Goal: Task Accomplishment & Management: Manage account settings

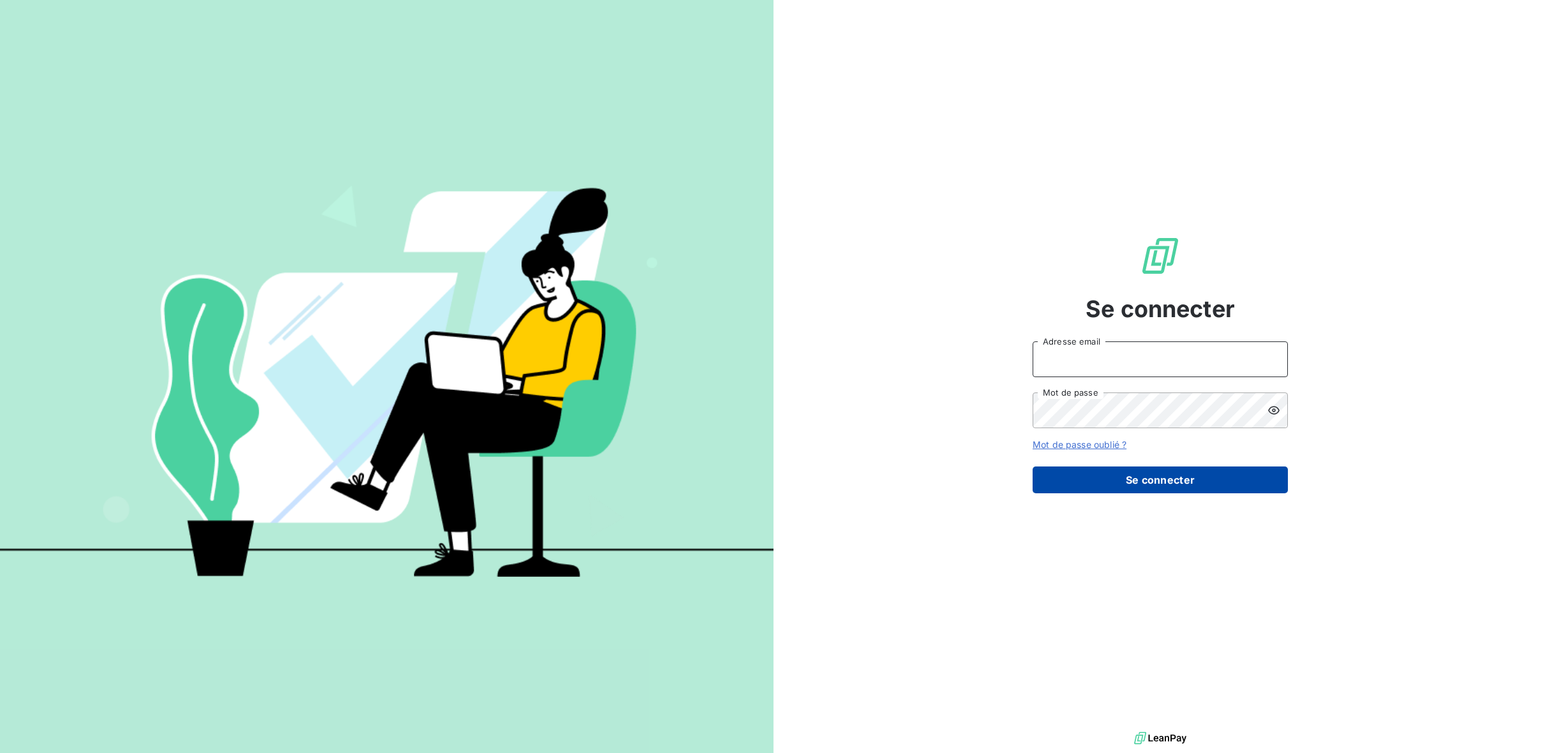
type input "[PERSON_NAME][EMAIL_ADDRESS][DOMAIN_NAME]"
click at [1079, 474] on button "Se connecter" at bounding box center [1160, 480] width 255 height 27
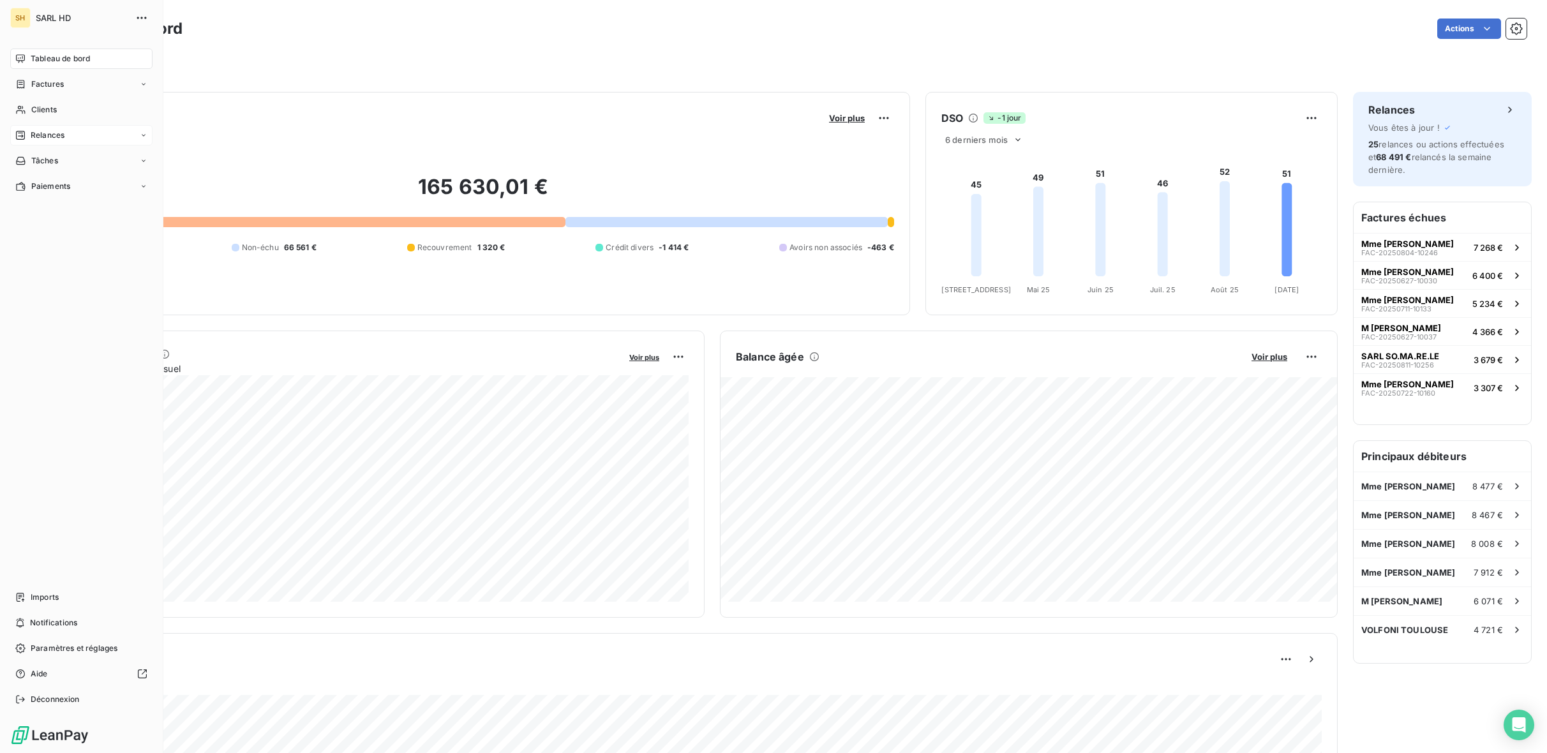
click at [53, 132] on span "Relances" at bounding box center [48, 135] width 34 height 11
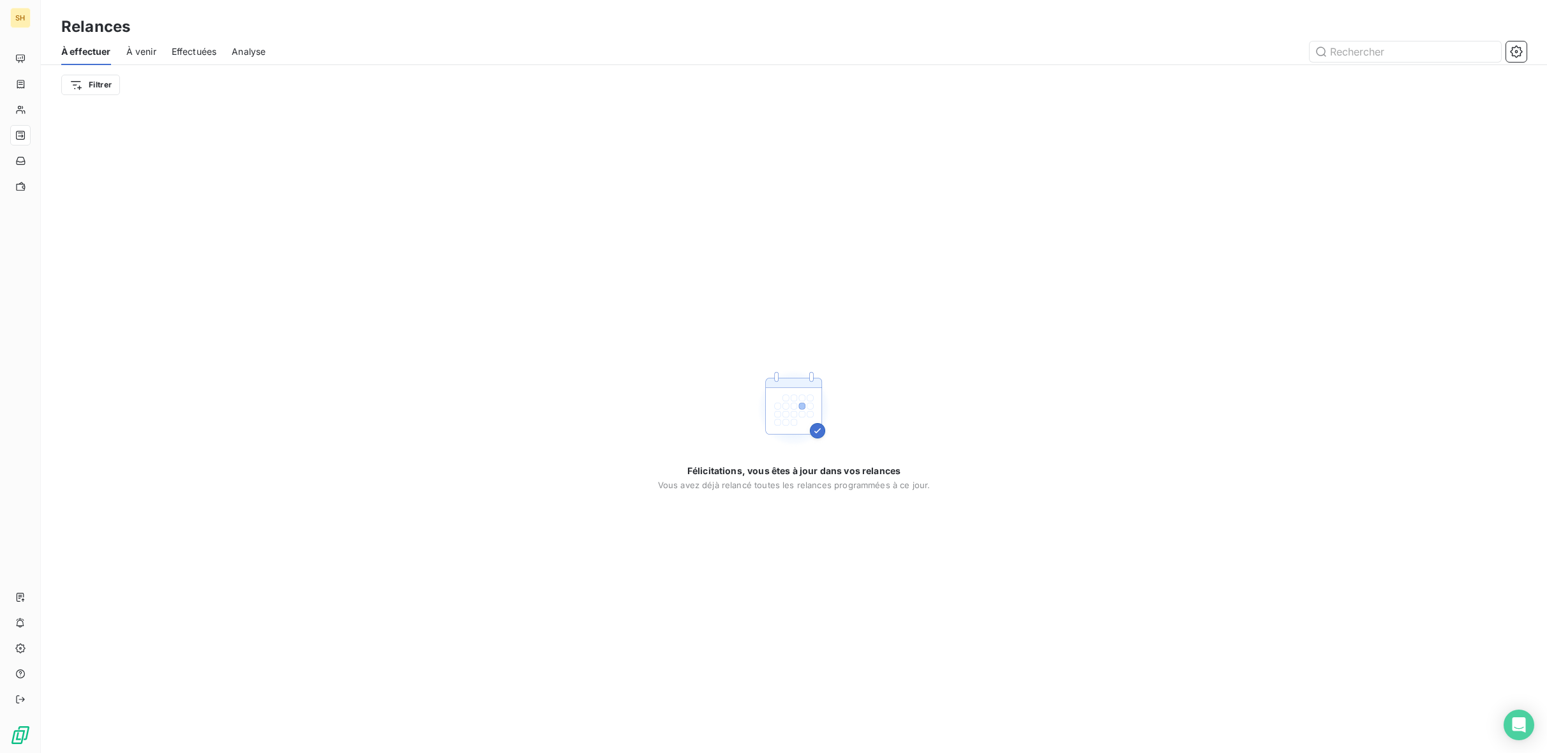
click at [146, 56] on span "À venir" at bounding box center [141, 51] width 30 height 13
